Goal: Find specific page/section: Find specific page/section

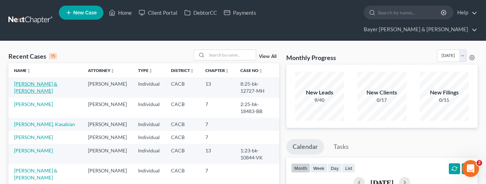
click at [52, 81] on link "[PERSON_NAME] & [PERSON_NAME]" at bounding box center [35, 87] width 43 height 13
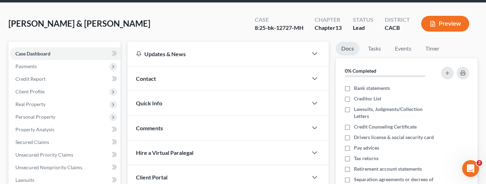
scroll to position [105, 0]
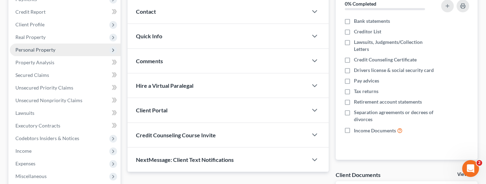
click at [69, 43] on span "Personal Property" at bounding box center [65, 49] width 111 height 13
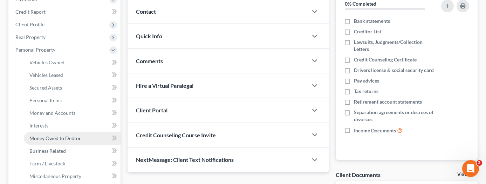
click at [65, 135] on span "Money Owed to Debtor" at bounding box center [55, 138] width 52 height 6
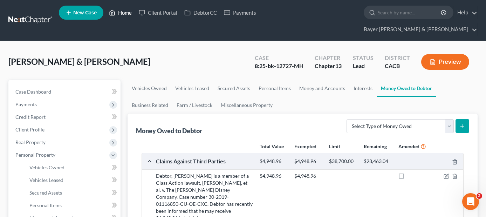
click at [124, 17] on link "Home" at bounding box center [120, 12] width 30 height 13
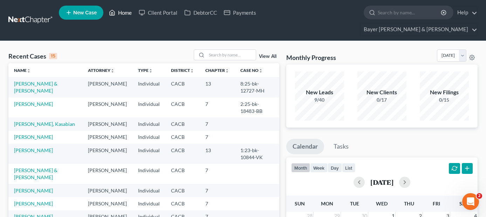
scroll to position [35, 0]
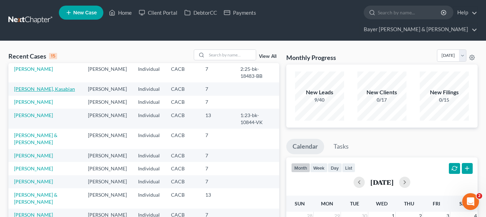
click at [35, 86] on link "[PERSON_NAME], Kasabian" at bounding box center [44, 89] width 61 height 6
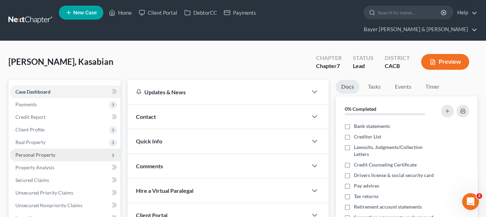
click at [61, 149] on span "Personal Property" at bounding box center [65, 155] width 111 height 13
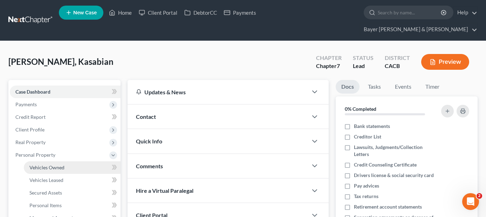
click at [60, 164] on span "Vehicles Owned" at bounding box center [46, 167] width 35 height 6
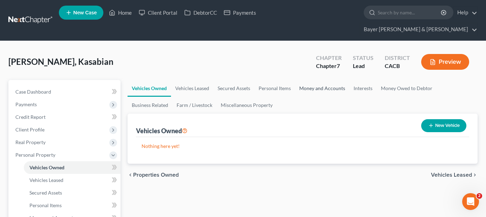
click at [308, 80] on link "Money and Accounts" at bounding box center [322, 88] width 54 height 17
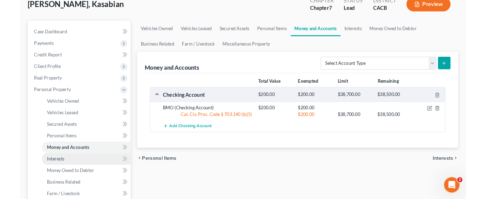
scroll to position [70, 0]
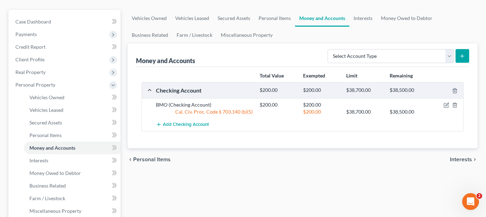
click at [318, 183] on div "Vehicles Owned Vehicles Leased Secured Assets Personal Items Money and Accounts…" at bounding box center [302, 218] width 357 height 417
click at [260, 172] on div "Vehicles Owned Vehicles Leased Secured Assets Personal Items Money and Accounts…" at bounding box center [302, 218] width 357 height 417
click at [201, 172] on div "Vehicles Owned Vehicles Leased Secured Assets Personal Items Money and Accounts…" at bounding box center [302, 218] width 357 height 417
